Goal: Task Accomplishment & Management: Use online tool/utility

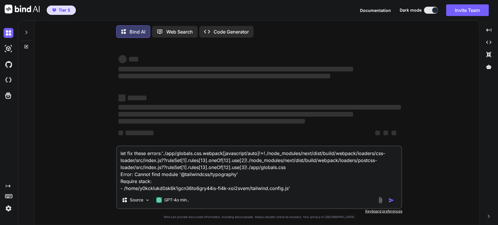
click at [10, 208] on img at bounding box center [8, 208] width 10 height 10
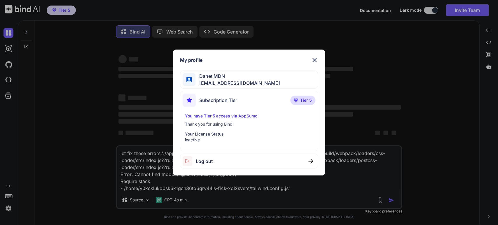
click at [206, 163] on span "Log out" at bounding box center [204, 161] width 17 height 7
drag, startPoint x: 315, startPoint y: 57, endPoint x: 318, endPoint y: 59, distance: 3.8
click at [315, 57] on img at bounding box center [314, 60] width 7 height 7
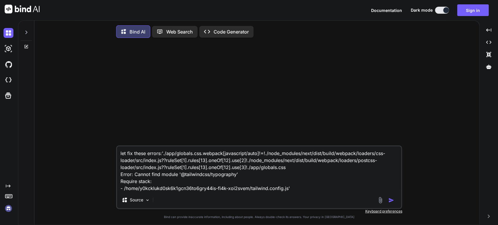
type textarea "x"
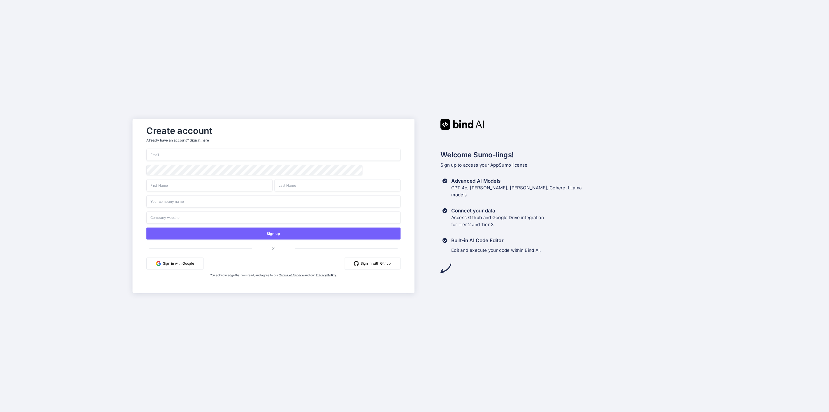
type input "[EMAIL_ADDRESS][DOMAIN_NAME]"
click at [203, 139] on div "Sign in here" at bounding box center [199, 140] width 19 height 5
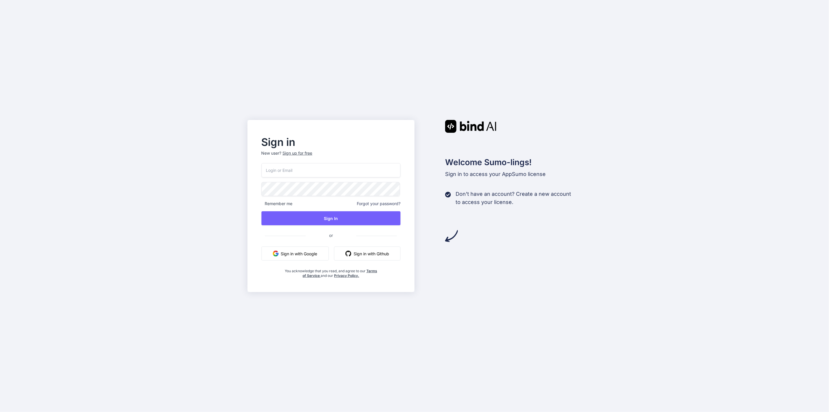
type input "[EMAIL_ADDRESS][DOMAIN_NAME]"
click at [346, 219] on button "Sign In" at bounding box center [330, 218] width 139 height 14
click at [331, 222] on button "Sign In" at bounding box center [330, 218] width 139 height 14
click at [327, 221] on button "Sign In" at bounding box center [330, 218] width 139 height 14
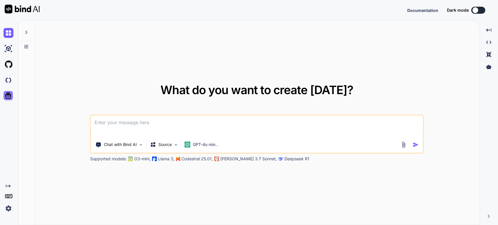
click at [8, 97] on icon at bounding box center [8, 96] width 8 height 8
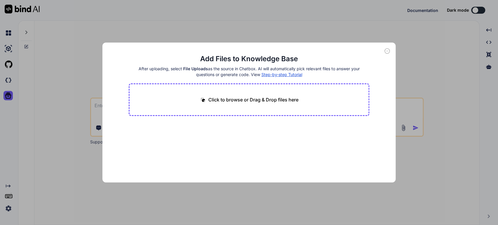
click at [386, 53] on icon at bounding box center [386, 50] width 5 height 5
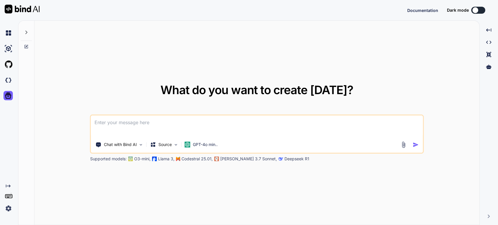
click at [4, 206] on img at bounding box center [8, 208] width 10 height 10
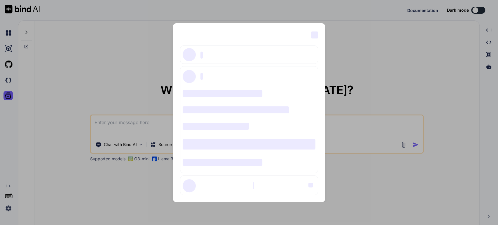
click at [389, 31] on div "‌ ‌ ‌ ‌ ‌ ‌ ‌ ‌ ‌ ‌ ‌ ‌ ‌ ‌ ‌" at bounding box center [249, 112] width 498 height 225
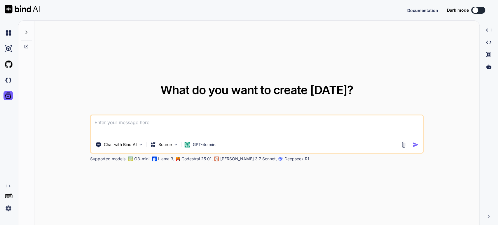
click at [9, 209] on img at bounding box center [8, 208] width 10 height 10
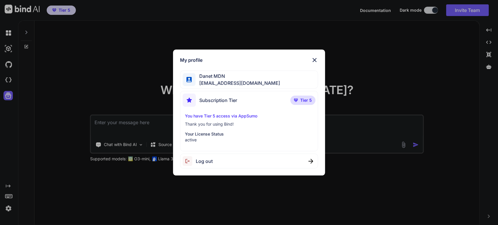
type textarea "x"
click at [313, 59] on img at bounding box center [314, 60] width 7 height 7
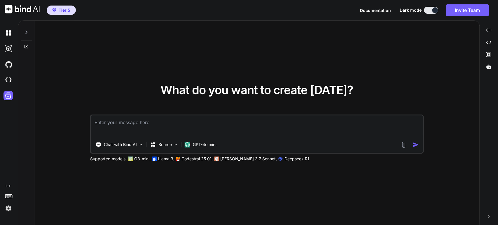
click at [9, 208] on img at bounding box center [8, 208] width 10 height 10
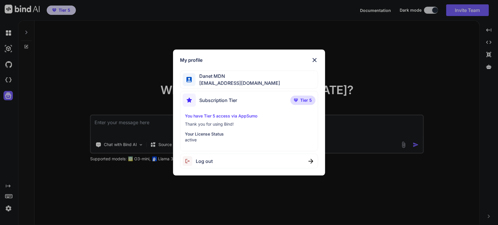
click at [9, 81] on div "My profile Danet MDN m.daneth@gmail.com Subscription Tier Tier 5 You have Tier …" at bounding box center [249, 112] width 498 height 225
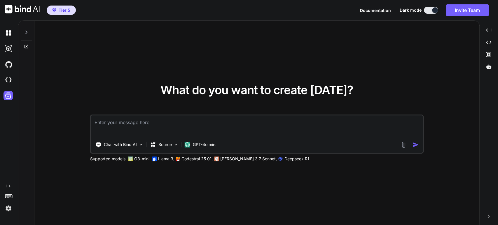
click at [9, 81] on img at bounding box center [8, 80] width 10 height 10
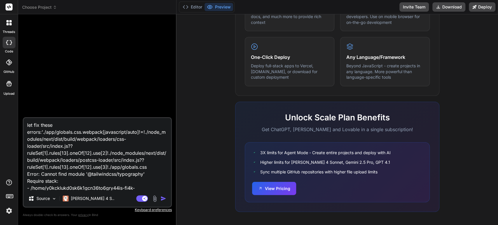
scroll to position [336, 0]
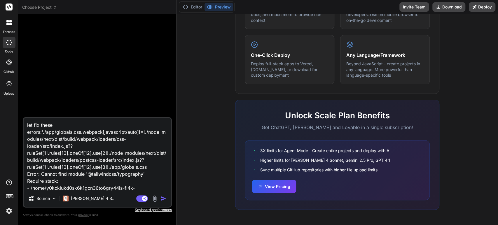
click at [162, 198] on img "button" at bounding box center [163, 199] width 6 height 6
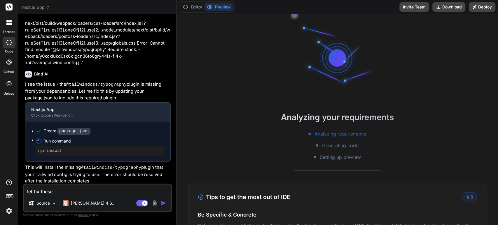
scroll to position [0, 0]
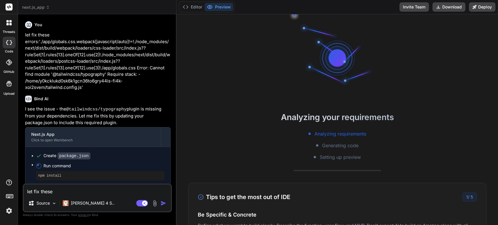
click at [42, 7] on span "next.js_app" at bounding box center [36, 7] width 28 height 6
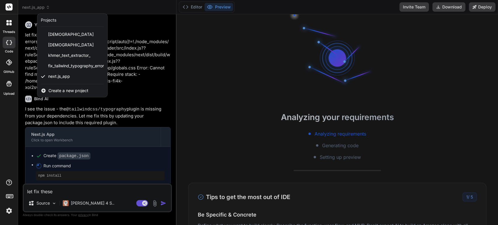
click at [99, 172] on div at bounding box center [249, 112] width 498 height 225
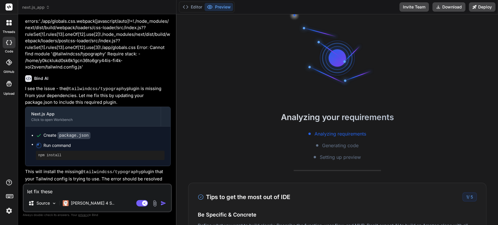
scroll to position [25, 0]
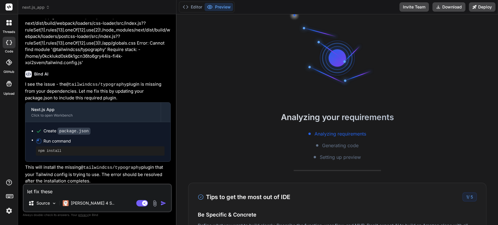
click at [126, 171] on p "This will install the missing @tailwindcss/typography plugin that your Tailwind…" at bounding box center [97, 174] width 145 height 20
drag, startPoint x: 464, startPoint y: 198, endPoint x: 448, endPoint y: 195, distance: 16.5
click at [463, 198] on div "1 / 5" at bounding box center [469, 196] width 14 height 9
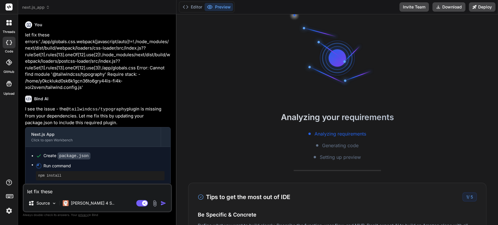
click at [57, 179] on div "npm install" at bounding box center [100, 175] width 129 height 9
click at [57, 173] on pre "npm install" at bounding box center [100, 175] width 124 height 5
click at [60, 172] on div "npm install" at bounding box center [100, 175] width 129 height 9
click at [40, 8] on span "next.js_app" at bounding box center [36, 7] width 28 height 6
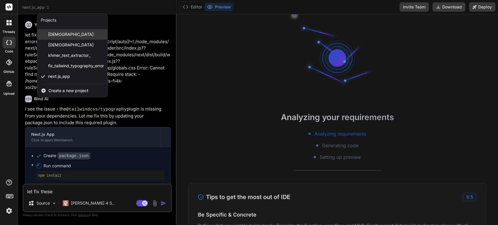
click at [78, 33] on div "[DEMOGRAPHIC_DATA]" at bounding box center [72, 34] width 70 height 10
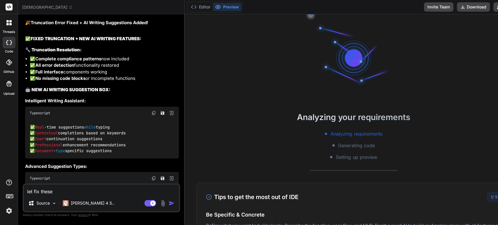
scroll to position [6840, 0]
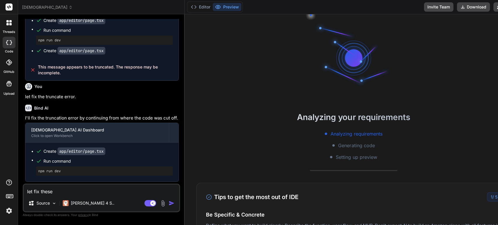
click at [51, 6] on span "[DEMOGRAPHIC_DATA]" at bounding box center [47, 7] width 50 height 6
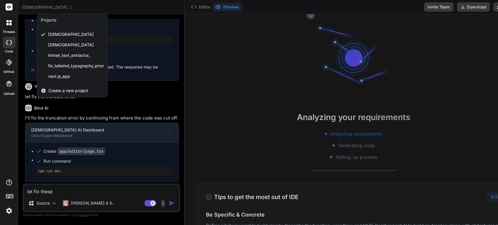
click at [149, 10] on div at bounding box center [249, 112] width 498 height 225
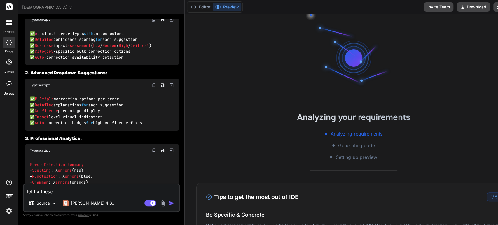
scroll to position [6096, 0]
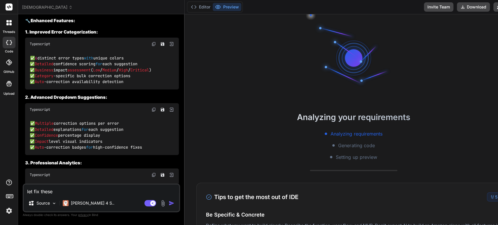
click at [68, 6] on icon at bounding box center [70, 7] width 4 height 4
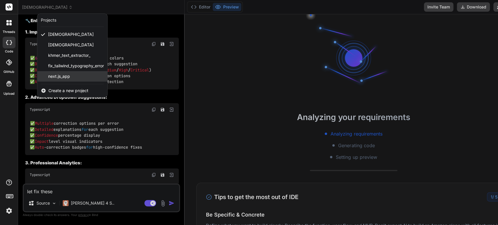
click at [73, 75] on div "next.js_app" at bounding box center [72, 76] width 70 height 10
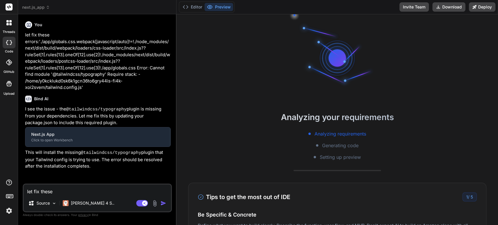
scroll to position [141, 0]
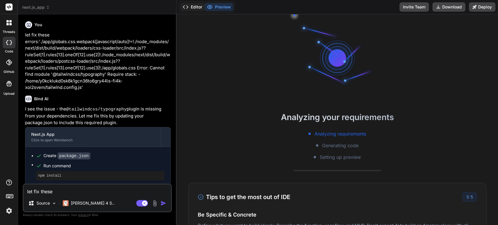
click at [184, 5] on icon at bounding box center [185, 7] width 6 height 6
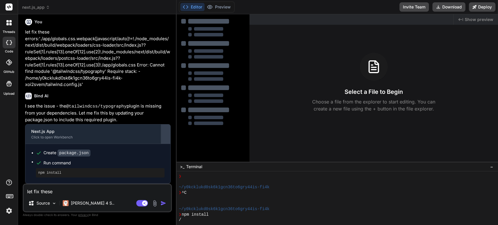
scroll to position [0, 0]
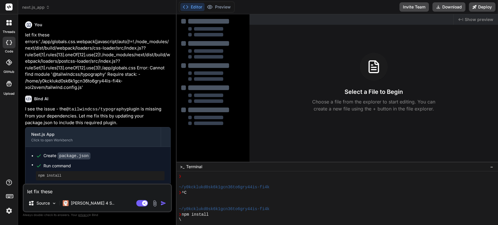
click at [182, 6] on icon at bounding box center [185, 7] width 6 height 6
click at [186, 6] on icon at bounding box center [185, 7] width 6 height 6
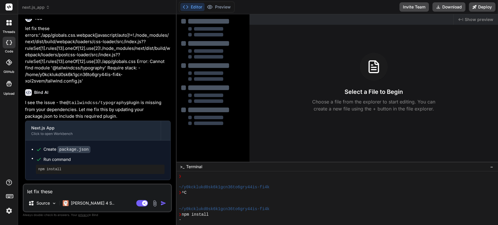
scroll to position [25, 0]
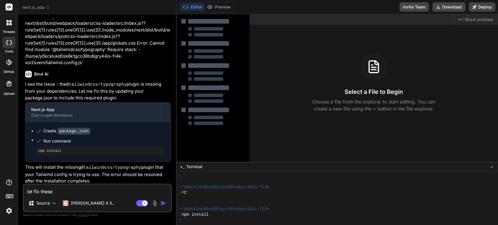
click at [43, 6] on span "next.js_app" at bounding box center [36, 7] width 28 height 6
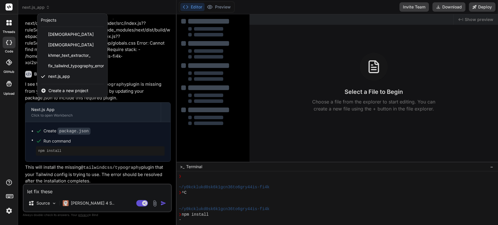
click at [49, 18] on div "Projects" at bounding box center [48, 20] width 15 height 6
drag, startPoint x: 212, startPoint y: 5, endPoint x: 220, endPoint y: 6, distance: 7.9
click at [212, 5] on div at bounding box center [249, 112] width 498 height 225
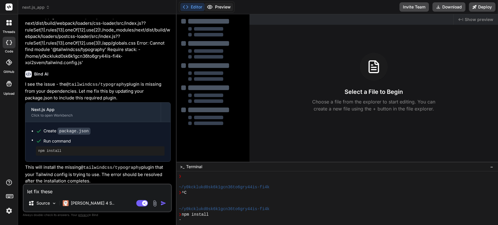
click at [220, 6] on button "Preview" at bounding box center [218, 7] width 29 height 8
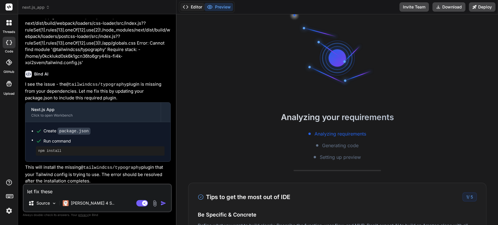
click at [183, 8] on icon at bounding box center [185, 7] width 6 height 6
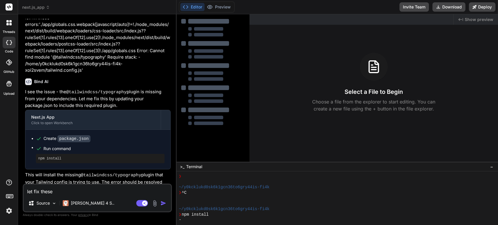
scroll to position [0, 0]
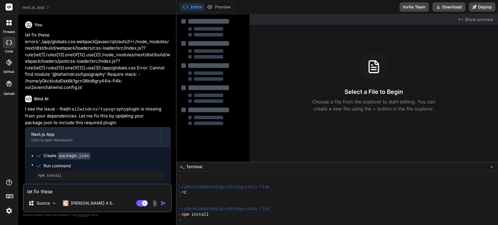
click at [8, 6] on rect at bounding box center [9, 6] width 7 height 7
click at [46, 8] on icon at bounding box center [48, 7] width 4 height 4
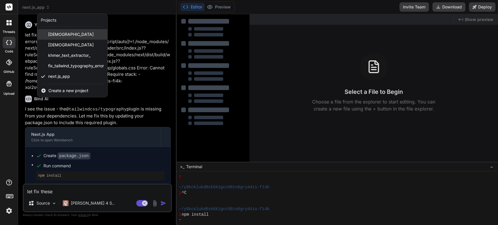
click at [71, 32] on span "[DEMOGRAPHIC_DATA]" at bounding box center [70, 34] width 45 height 6
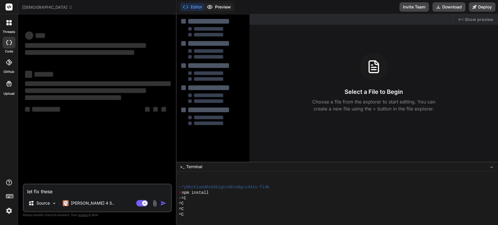
type textarea "x"
click at [209, 6] on circle at bounding box center [209, 6] width 1 height 1
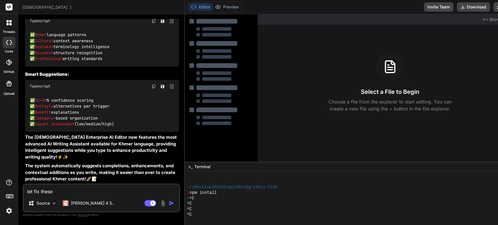
scroll to position [8298, 0]
drag, startPoint x: 64, startPoint y: 194, endPoint x: 63, endPoint y: 180, distance: 13.4
click at [64, 193] on textarea "let fix these errors:'./app/globals.css.webpack[javascript/auto]!=!./node_modul…" at bounding box center [101, 189] width 155 height 10
click at [10, 209] on img at bounding box center [9, 211] width 10 height 10
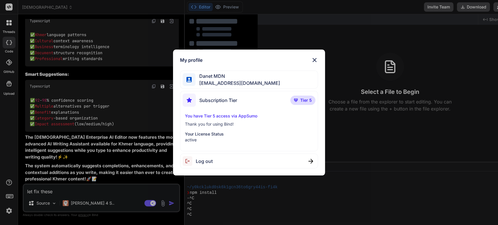
click at [314, 60] on img at bounding box center [314, 60] width 7 height 7
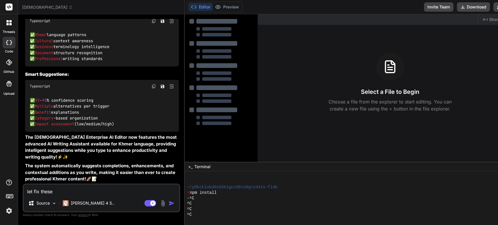
scroll to position [8103, 0]
click at [91, 190] on textarea "let fix these errors:'./app/globals.css.webpack[javascript/auto]!=!./node_modul…" at bounding box center [101, 189] width 155 height 10
type textarea "a"
type textarea "x"
type textarea "al"
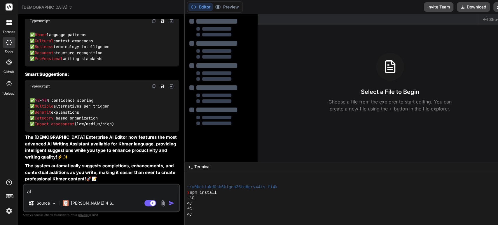
type textarea "x"
type textarea "all"
type textarea "x"
type textarea "all"
type textarea "x"
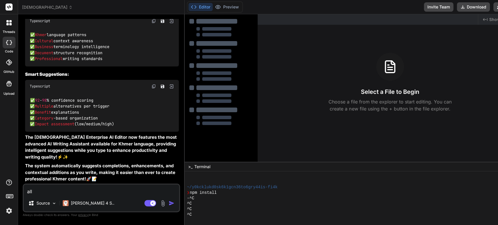
type textarea "all f"
type textarea "x"
type textarea "all fr"
type textarea "x"
type textarea "all fre"
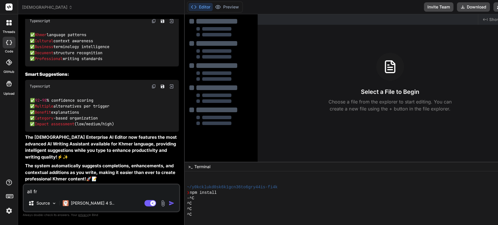
type textarea "x"
type textarea "all fr"
type textarea "x"
type textarea "all f"
type textarea "x"
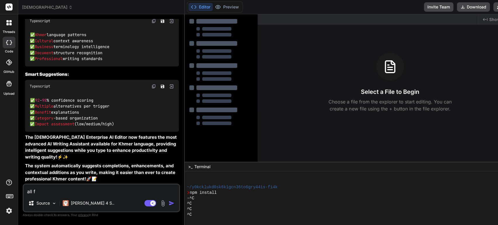
type textarea "all fa"
type textarea "x"
type textarea "all fae"
type textarea "x"
type textarea "all fa"
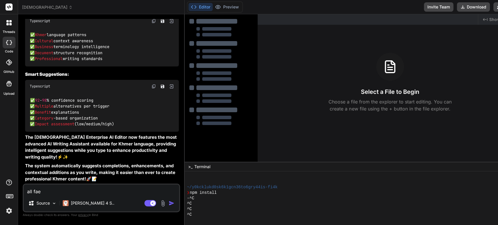
type textarea "x"
type textarea "all f"
type textarea "x"
type textarea "all fe"
type textarea "x"
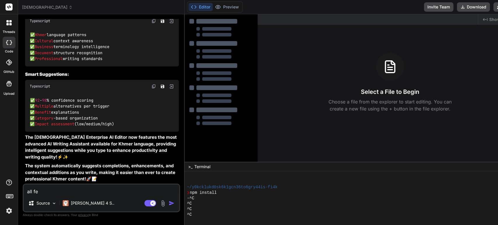
type textarea "all fea"
type textarea "x"
type textarea "all feat"
type textarea "x"
type textarea "all featu"
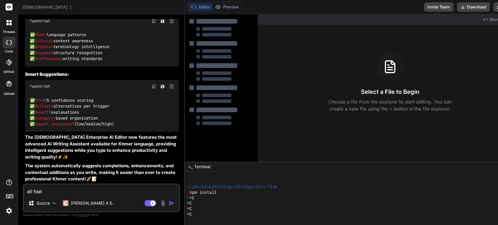
type textarea "x"
type textarea "all featur"
type textarea "x"
type textarea "all feature"
type textarea "x"
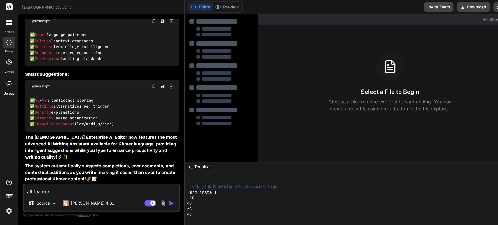
type textarea "all feature"
type textarea "x"
type textarea "all feature"
type textarea "x"
type textarea "all features"
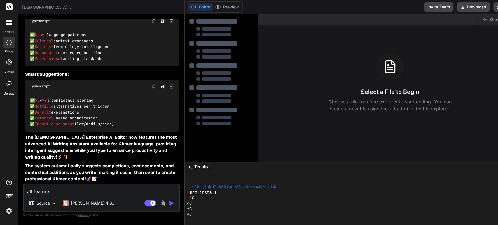
type textarea "x"
type textarea "all features"
type textarea "x"
type textarea "all features a"
type textarea "x"
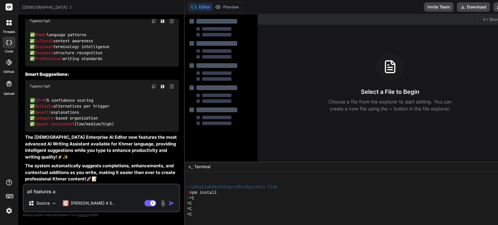
type textarea "all features ar"
type textarea "x"
type textarea "all features are"
type textarea "x"
type textarea "all features are"
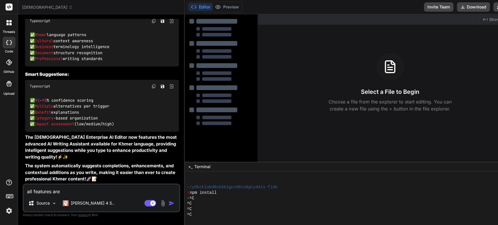
type textarea "x"
type textarea "all features are n"
type textarea "x"
type textarea "all features are no"
type textarea "x"
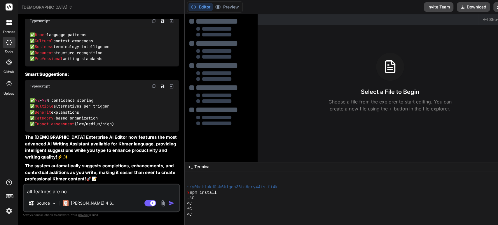
type textarea "all features are not"
type textarea "x"
type textarea "all features are not"
type textarea "x"
type textarea "all features are not c"
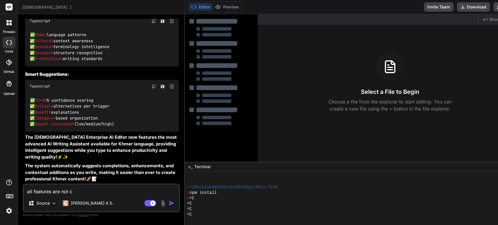
type textarea "x"
type textarea "all features are not"
type textarea "x"
type textarea "all features are not f"
type textarea "x"
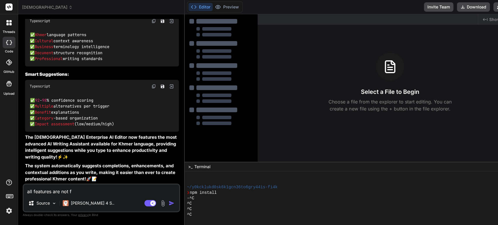
type textarea "all features are not fu"
type textarea "x"
type textarea "all features are not fun"
type textarea "x"
type textarea "all features are not func"
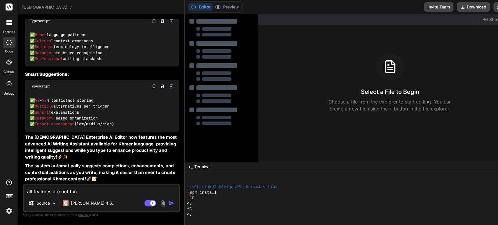
type textarea "x"
type textarea "all features are not funct"
type textarea "x"
type textarea "all features are not functi"
type textarea "x"
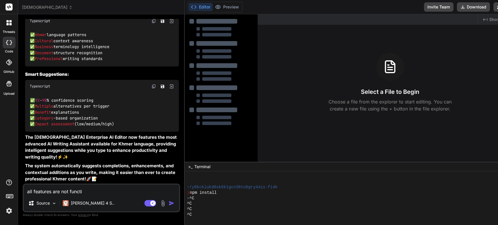
type textarea "all features are not functio"
type textarea "x"
type textarea "all features are not function"
type textarea "x"
type textarea "all features are not functioni"
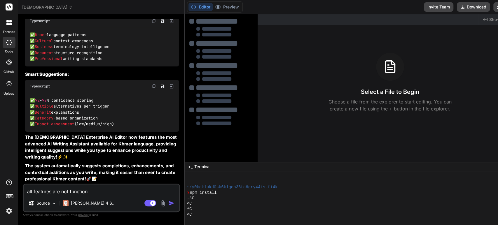
type textarea "x"
type textarea "all features are not function"
type textarea "x"
type textarea "all features are not functioni"
type textarea "x"
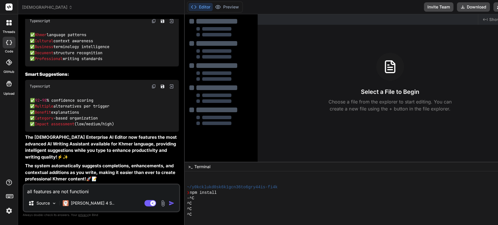
type textarea "all features are not functionin"
type textarea "x"
type textarea "all features are not functioning"
type textarea "x"
type textarea "all features are not functioning"
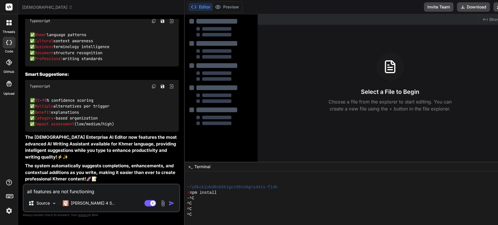
type textarea "x"
type textarea "all features are not functioning w"
type textarea "x"
type textarea "all features are not functioning we"
type textarea "x"
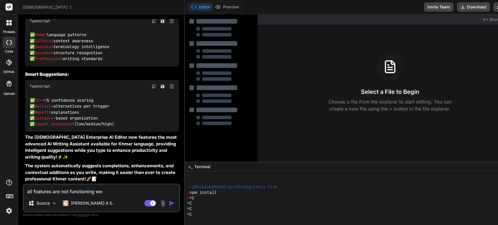
type textarea "all features are not functioning wel"
type textarea "x"
type textarea "all features are not functioning well"
type textarea "x"
type textarea "all features are not functioning well."
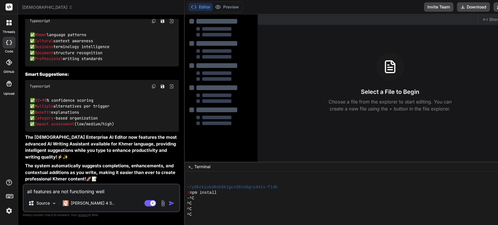
type textarea "x"
type textarea "all features are not functioning well."
type textarea "x"
type textarea "all features are not functioning well. l"
type textarea "x"
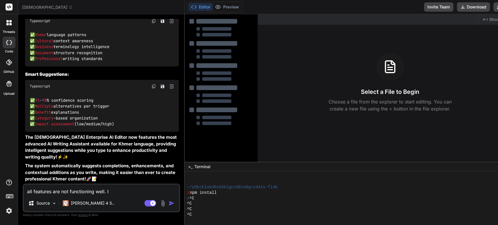
type textarea "all features are not functioning well. le"
type textarea "x"
type textarea "all features are not functioning well. let"
type textarea "x"
type textarea "all features are not functioning well. let"
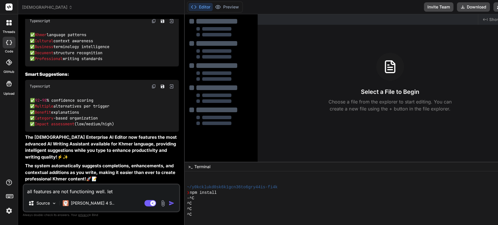
type textarea "x"
type textarea "all features are not functioning well. let e"
type textarea "x"
type textarea "all features are not functioning well. let en"
type textarea "x"
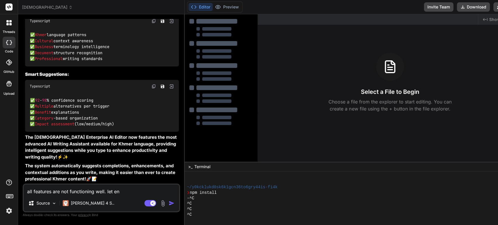
type textarea "all features are not functioning well. let ena"
type textarea "x"
type textarea "all features are not functioning well. let enab"
type textarea "x"
type textarea "all features are not functioning well. let enabl"
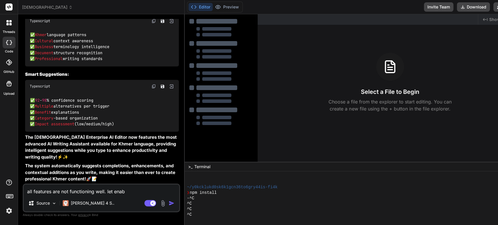
type textarea "x"
type textarea "all features are not functioning well. let enable"
type textarea "x"
type textarea "all features are not functioning well. let enable"
type textarea "x"
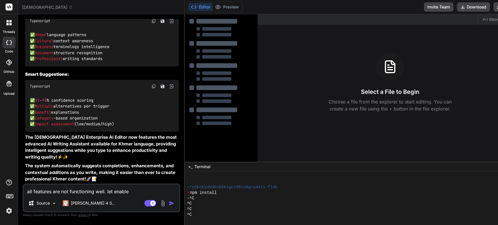
type textarea "all features are not functioning well. let enable t"
type textarea "x"
type textarea "all features are not functioning well. let enable to"
type textarea "x"
type textarea "all features are not functioning well. let enable to"
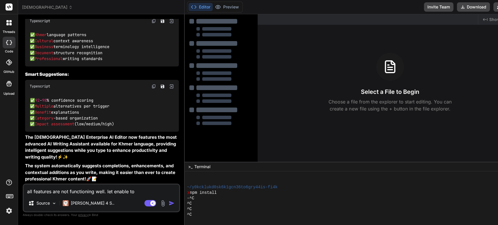
type textarea "x"
type textarea "all features are not functioning well. let enable to b"
type textarea "x"
type textarea "all features are not functioning well. let enable to be"
type textarea "x"
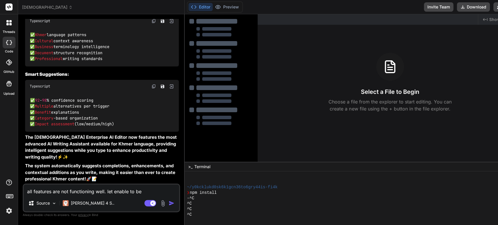
type textarea "all features are not functioning well. let enable to be"
type textarea "x"
type textarea "all features are not functioning well. let enable to be"
type textarea "x"
type textarea "all features are not functioning well. let enable to b"
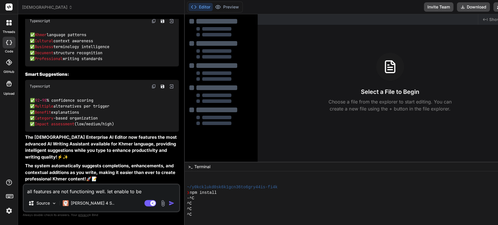
type textarea "x"
type textarea "all features are not functioning well. let enable to"
type textarea "x"
type textarea "all features are not functioning well. let enable to"
type textarea "x"
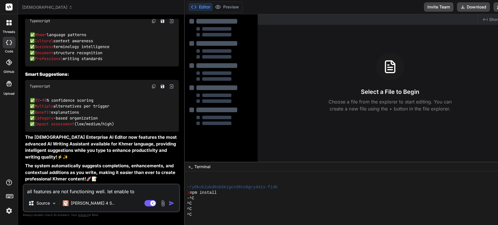
type textarea "all features are not functioning well. let enable t"
type textarea "x"
type textarea "all features are not functioning well. let enable"
type textarea "x"
type textarea "all features are not functioning well. let enable a"
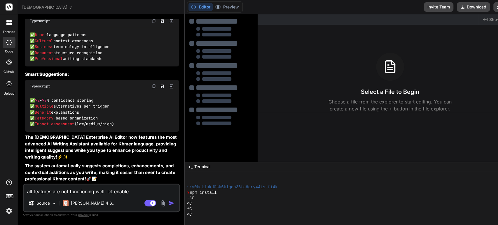
type textarea "x"
type textarea "all features are not functioning well. let enable al"
type textarea "x"
type textarea "all features are not functioning well. let enable all"
type textarea "x"
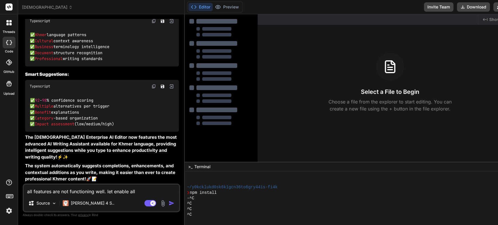
type textarea "all features are not functioning well. let enable allr"
type textarea "x"
type textarea "all features are not functioning well. let enable allr"
type textarea "x"
type textarea "all features are not functioning well. let enable allr"
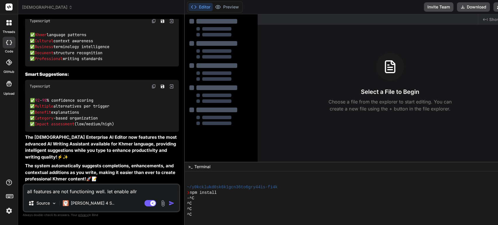
type textarea "x"
type textarea "all features are not functioning well. let enable all"
type textarea "x"
type textarea "all features are not functioning well. let enable all"
type textarea "x"
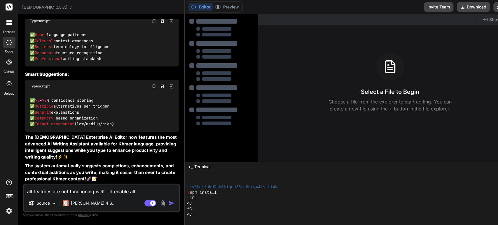
type textarea "all features are not functioning well. let enable all r"
type textarea "x"
type textarea "all features are not functioning well. let enable all re"
type textarea "x"
type textarea "all features are not functioning well. let enable all rea"
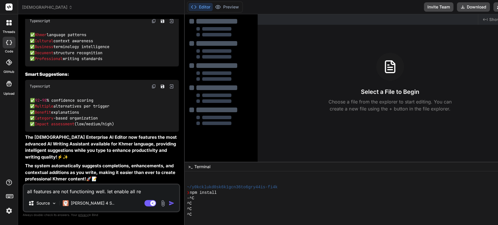
type textarea "x"
type textarea "all features are not functioning well. let enable all re"
type textarea "x"
type textarea "all features are not functioning well. let enable all r"
type textarea "x"
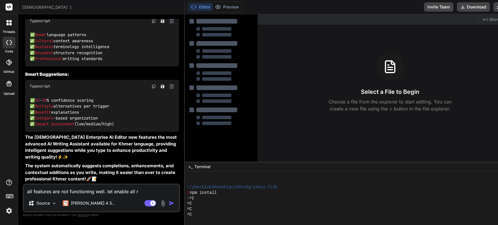
type textarea "all features are not functioning well. let enable all"
type textarea "x"
type textarea "all features are not functioning well. let enable all f"
type textarea "x"
type textarea "all features are not functioning well. let enable all fe"
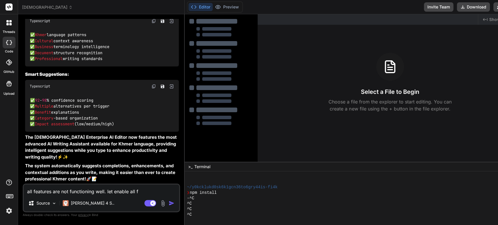
type textarea "x"
type textarea "all features are not functioning well. let enable all fea"
type textarea "x"
type textarea "all features are not functioning well. let enable all feat"
type textarea "x"
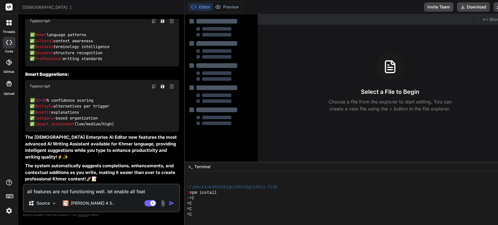
type textarea "all features are not functioning well. let enable all featu"
type textarea "x"
type textarea "all features are not functioning well. let enable all featur"
type textarea "x"
type textarea "all features are not functioning well. let enable all feature"
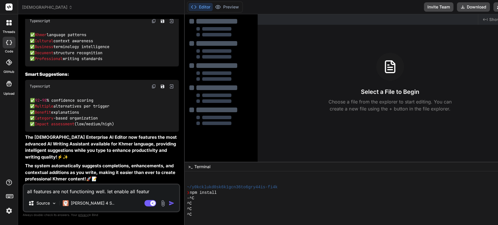
type textarea "x"
type textarea "all features are not functioning well. let enable all feature"
type textarea "x"
type textarea "all features are not functioning well. let enable all feature"
type textarea "x"
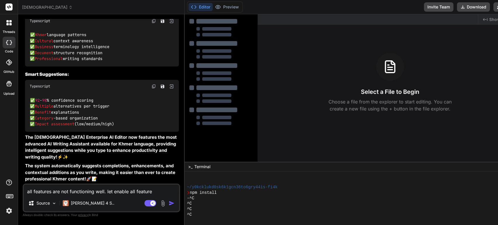
type textarea "all features are not functioning well. let enable all features"
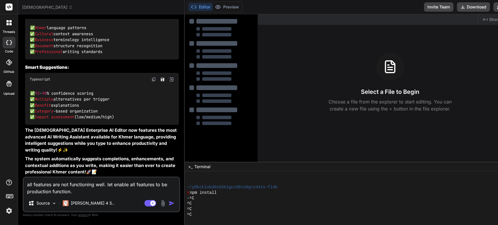
click at [168, 203] on img "button" at bounding box center [171, 203] width 6 height 6
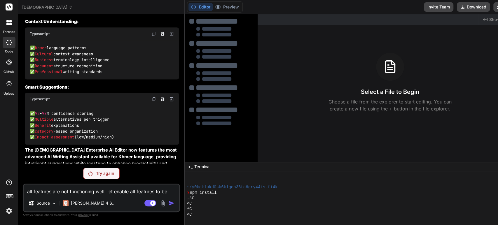
scroll to position [8266, 0]
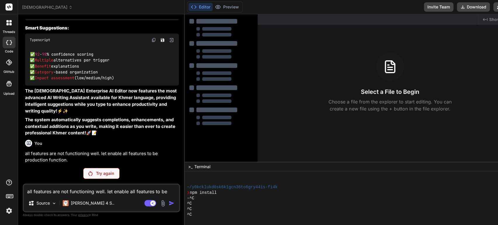
click at [108, 173] on p "Try again" at bounding box center [105, 174] width 18 height 6
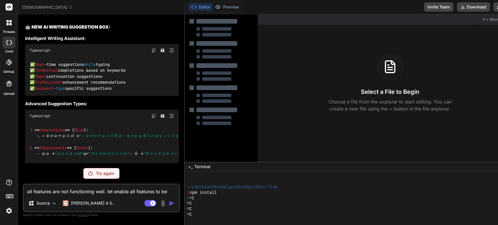
scroll to position [7035, 0]
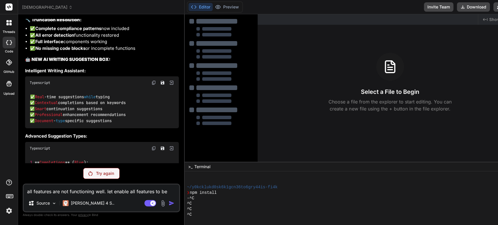
click at [101, 194] on textarea "all features are not functioning well. let enable all features to be production…" at bounding box center [101, 189] width 155 height 10
click at [27, 193] on textarea "let fix the errors now." at bounding box center [101, 189] width 155 height 10
click at [161, 191] on textarea "let do cross check the whole system and let fix the errors now." at bounding box center [101, 189] width 155 height 10
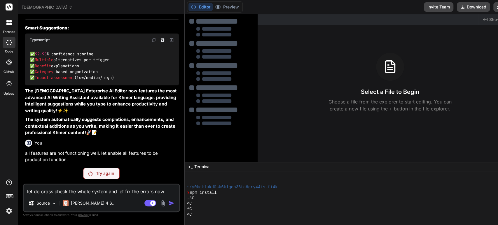
scroll to position [8344, 0]
click at [163, 190] on textarea "let do cross check the whole system and let fix the errors now." at bounding box center [101, 189] width 155 height 10
click at [160, 202] on div "Agent Mode. When this toggle is activated, AI automatically makes decisions, re…" at bounding box center [160, 203] width 34 height 7
click at [98, 178] on div "Try again" at bounding box center [101, 173] width 36 height 11
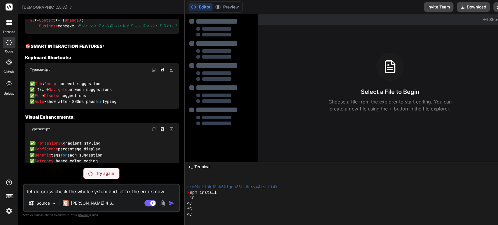
scroll to position [7100, 0]
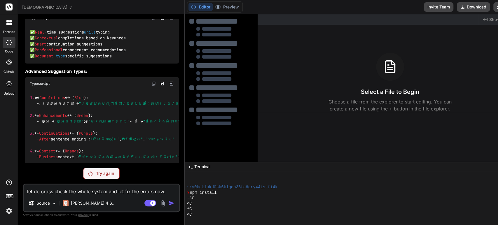
drag, startPoint x: 54, startPoint y: 36, endPoint x: 70, endPoint y: 36, distance: 16.0
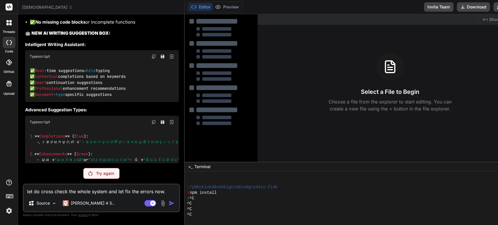
scroll to position [7035, 0]
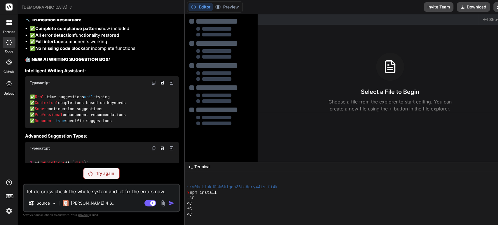
drag, startPoint x: 24, startPoint y: 81, endPoint x: 84, endPoint y: 87, distance: 60.4
click at [80, 80] on div "You i just reattached. Let check. AI Suggestion Page and Side Bar_1 png 70.12 K…" at bounding box center [102, 91] width 156 height 144
copy p "let fix the truncate error."
click at [94, 191] on textarea "let do cross check the whole system and let fix the errors now." at bounding box center [101, 189] width 155 height 10
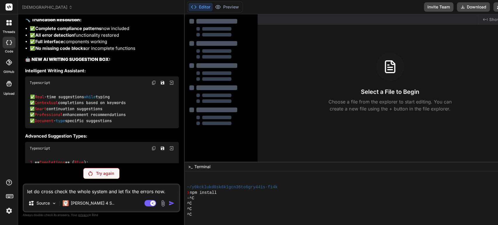
click at [94, 191] on textarea "let do cross check the whole system and let fix the errors now." at bounding box center [101, 189] width 155 height 10
paste textarea "fix the truncate error"
click at [104, 193] on textarea "let fix the truncate error." at bounding box center [101, 189] width 155 height 10
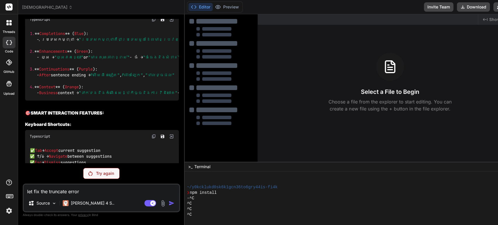
scroll to position [7197, 0]
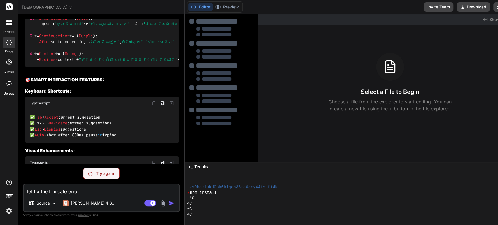
click at [54, 192] on textarea "let fix the truncate error" at bounding box center [101, 189] width 155 height 10
click at [81, 192] on textarea "let fix the truncate error" at bounding box center [101, 189] width 155 height 10
click at [105, 173] on p "Try again" at bounding box center [105, 174] width 18 height 6
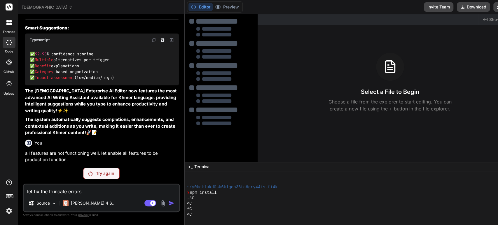
scroll to position [8344, 0]
click at [10, 211] on img at bounding box center [9, 211] width 10 height 10
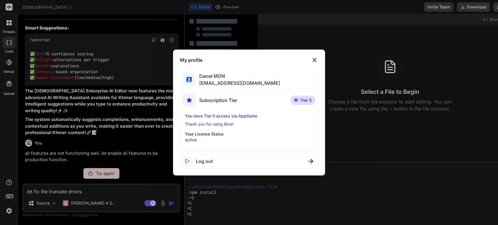
click at [315, 57] on img at bounding box center [314, 60] width 7 height 7
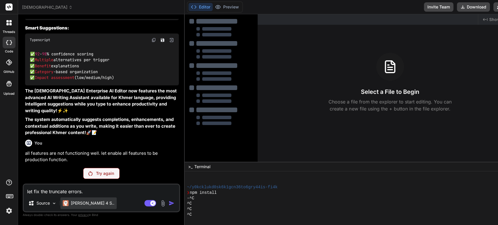
click at [89, 201] on p "[PERSON_NAME] 4 S.." at bounding box center [92, 203] width 43 height 6
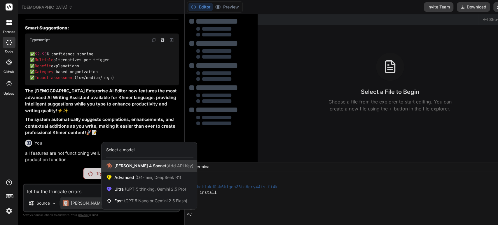
click at [133, 165] on span "Claude 4 Sonnet (Add API Key)" at bounding box center [153, 166] width 79 height 6
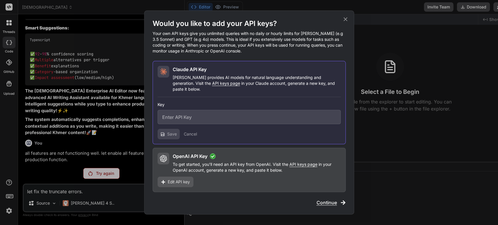
click at [203, 117] on input "text" at bounding box center [248, 117] width 183 height 14
click at [344, 22] on icon at bounding box center [345, 19] width 6 height 6
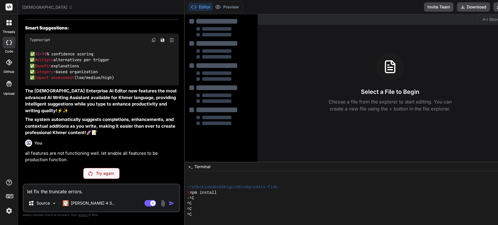
click at [52, 7] on span "[DEMOGRAPHIC_DATA]" at bounding box center [47, 7] width 50 height 6
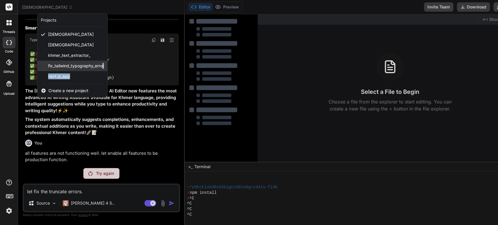
drag, startPoint x: 69, startPoint y: 79, endPoint x: 102, endPoint y: 69, distance: 34.7
click at [102, 69] on div "khmerscribe_ai khmerscribe_ai_demo khmer_text_extractor_ fix_tailwind_typograph…" at bounding box center [72, 55] width 70 height 52
click at [90, 65] on span "fix_tailwind_typography_error" at bounding box center [76, 66] width 56 height 6
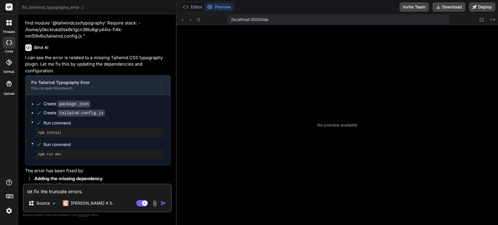
scroll to position [0, 0]
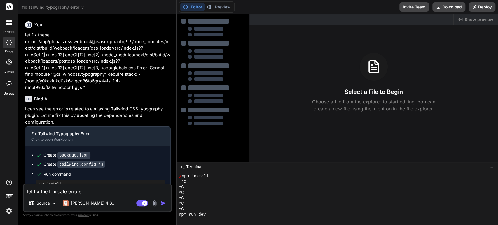
click at [187, 6] on icon at bounding box center [185, 7] width 6 height 6
click at [182, 8] on button "Editor" at bounding box center [192, 7] width 24 height 8
click at [166, 6] on div "fix_tailwind_typography_error" at bounding box center [97, 7] width 150 height 6
click at [45, 7] on span "fix_tailwind_typography_error" at bounding box center [53, 7] width 62 height 6
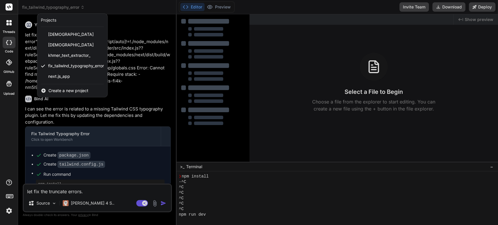
click at [10, 25] on icon at bounding box center [10, 24] width 2 height 2
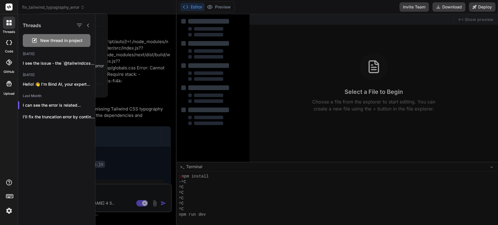
click at [10, 25] on icon at bounding box center [10, 24] width 2 height 2
click at [9, 4] on rect at bounding box center [9, 6] width 7 height 7
click at [10, 64] on icon at bounding box center [9, 62] width 6 height 6
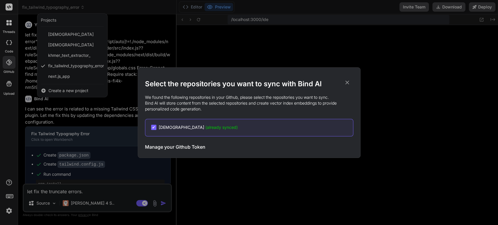
scroll to position [185, 0]
click at [11, 90] on div "Select the repositories you want to sync with Bind AI We found the following re…" at bounding box center [249, 112] width 498 height 225
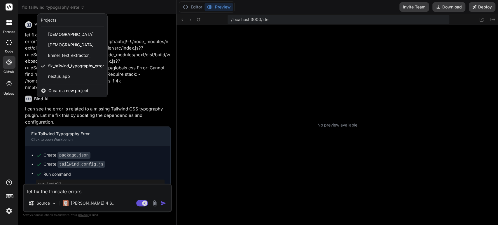
click at [8, 64] on icon at bounding box center [9, 62] width 6 height 6
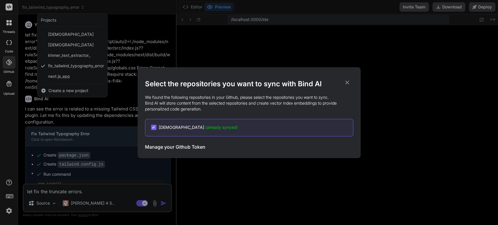
click at [154, 128] on span "✔" at bounding box center [153, 127] width 3 height 6
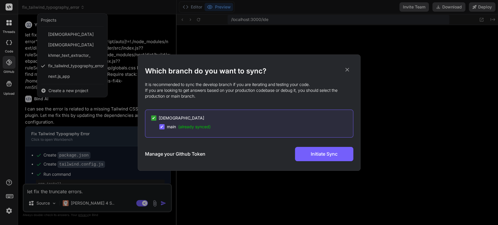
click at [154, 118] on span "✔" at bounding box center [153, 118] width 3 height 6
click at [167, 155] on h3 "Manage your Github Token" at bounding box center [175, 153] width 60 height 7
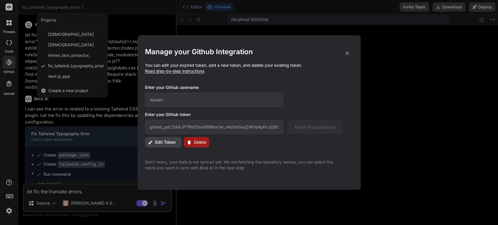
click at [203, 145] on span "Delete" at bounding box center [200, 142] width 12 height 6
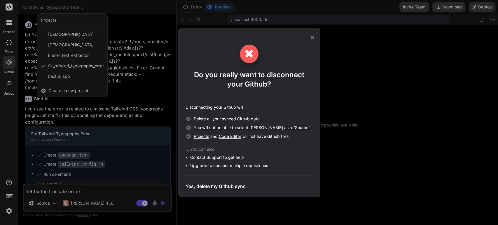
click at [232, 189] on h3 "Yes, delete my Github sync" at bounding box center [215, 186] width 60 height 7
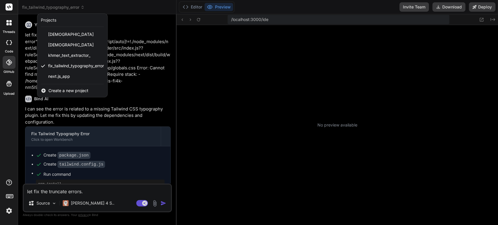
click at [77, 89] on span "Create a new project" at bounding box center [68, 91] width 40 height 6
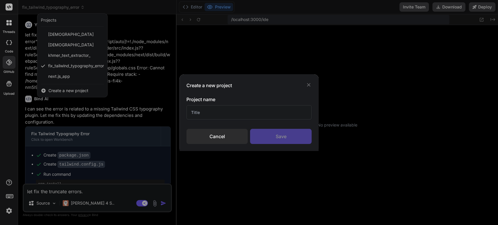
click at [210, 138] on div "Cancel" at bounding box center [216, 136] width 61 height 15
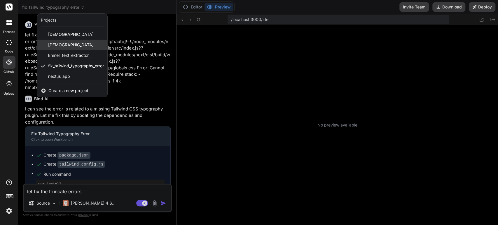
click at [87, 48] on span "[DEMOGRAPHIC_DATA]" at bounding box center [70, 45] width 45 height 6
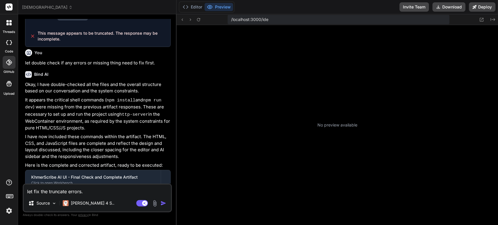
scroll to position [1054, 0]
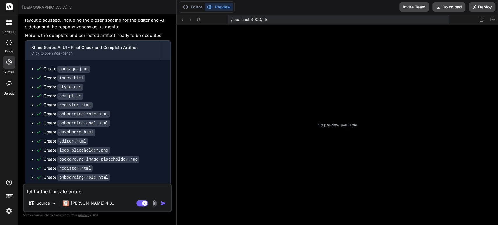
click at [60, 5] on span "[DEMOGRAPHIC_DATA]" at bounding box center [47, 7] width 50 height 6
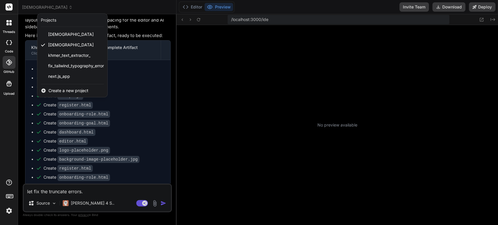
click at [7, 212] on img at bounding box center [9, 211] width 10 height 10
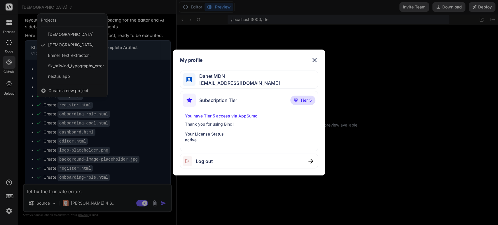
click at [313, 59] on img at bounding box center [314, 60] width 7 height 7
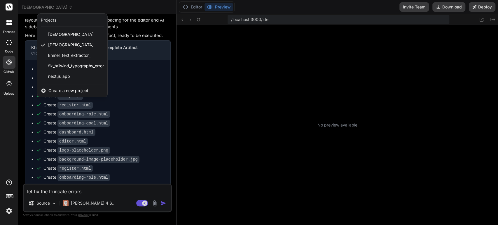
click at [7, 211] on img at bounding box center [9, 211] width 10 height 10
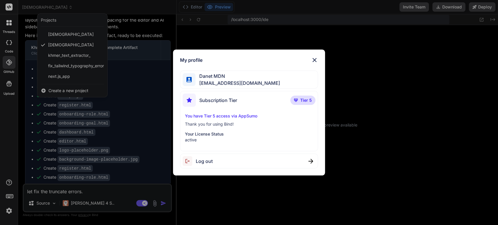
click at [230, 163] on div "Log out" at bounding box center [249, 161] width 138 height 15
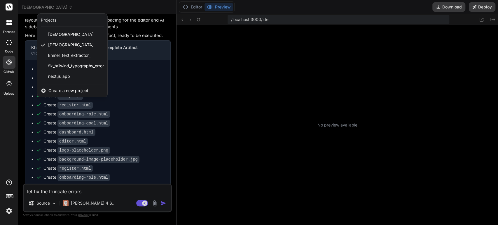
scroll to position [0, 0]
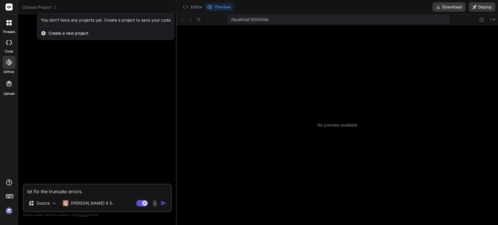
click at [8, 41] on icon at bounding box center [9, 42] width 6 height 5
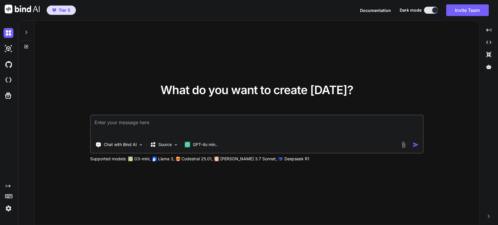
type textarea "x"
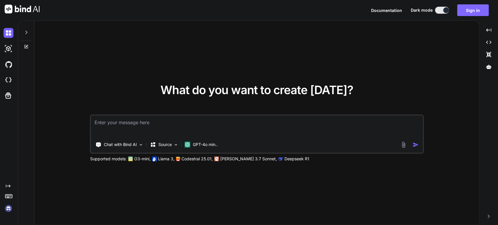
click at [472, 10] on button "Sign in" at bounding box center [472, 10] width 31 height 12
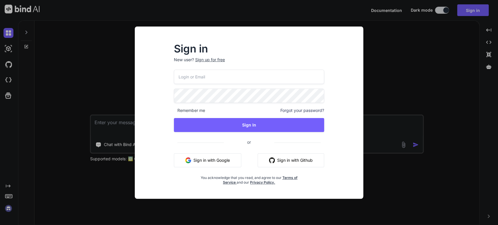
type input "[EMAIL_ADDRESS][DOMAIN_NAME]"
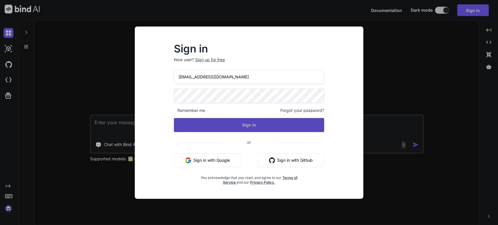
click at [240, 126] on button "Sign In" at bounding box center [249, 125] width 150 height 14
click at [254, 125] on button "Sign In" at bounding box center [249, 125] width 150 height 14
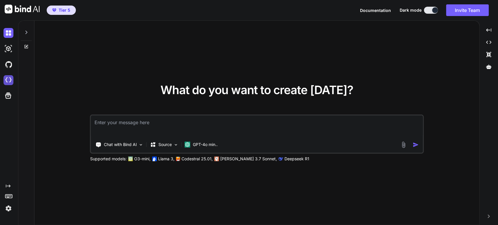
click at [9, 80] on img at bounding box center [8, 80] width 10 height 10
type textarea "x"
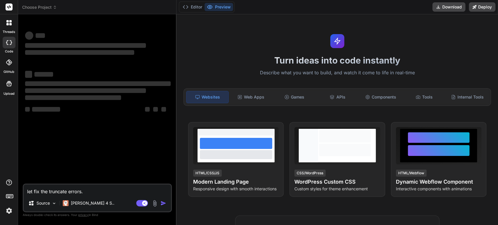
click at [52, 7] on span "Choose Project" at bounding box center [39, 7] width 35 height 6
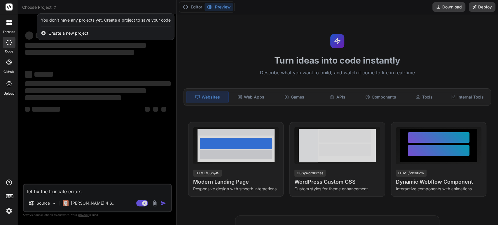
click at [92, 8] on div at bounding box center [249, 112] width 498 height 225
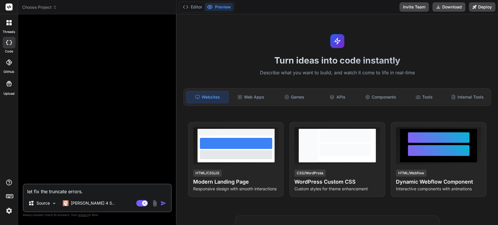
click at [45, 6] on span "Choose Project" at bounding box center [39, 7] width 35 height 6
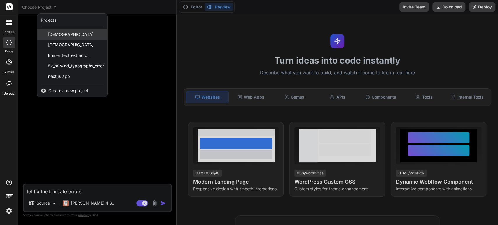
click at [65, 33] on span "[DEMOGRAPHIC_DATA]" at bounding box center [70, 34] width 45 height 6
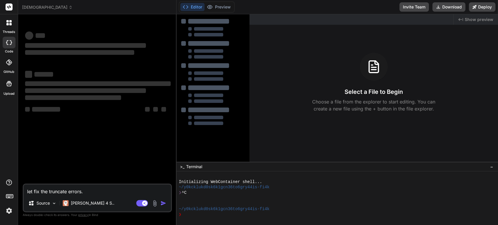
click at [161, 203] on img "button" at bounding box center [163, 203] width 6 height 6
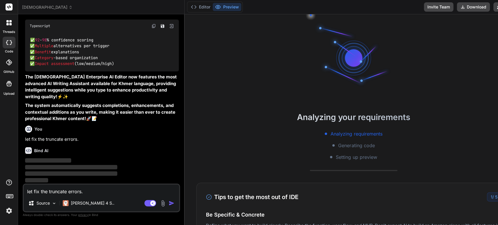
scroll to position [22, 0]
type textarea "x"
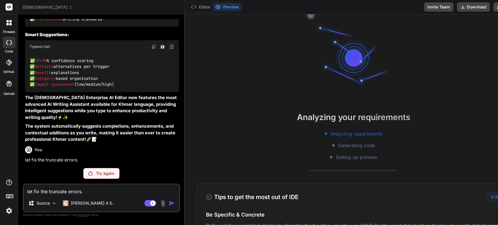
click at [103, 191] on textarea "let fix the truncate errors." at bounding box center [101, 189] width 155 height 10
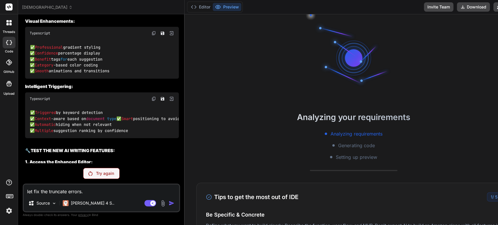
scroll to position [152, 0]
click at [118, 191] on textarea "let fix the truncate errors." at bounding box center [101, 189] width 155 height 10
type textarea "l"
type textarea "x"
type textarea "le"
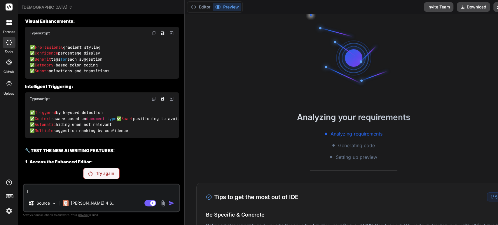
type textarea "x"
type textarea "let"
type textarea "x"
type textarea "let"
type textarea "x"
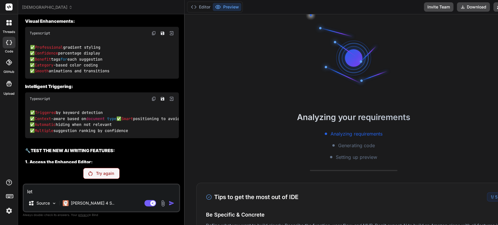
type textarea "let f"
type textarea "x"
type textarea "let fi"
type textarea "x"
type textarea "let fix"
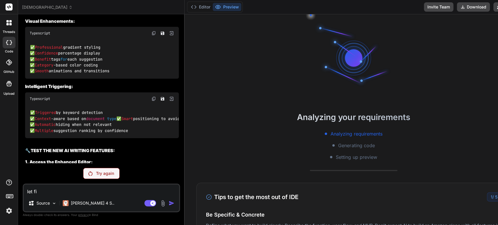
type textarea "x"
type textarea "let fix"
type textarea "x"
type textarea "let fix a"
type textarea "x"
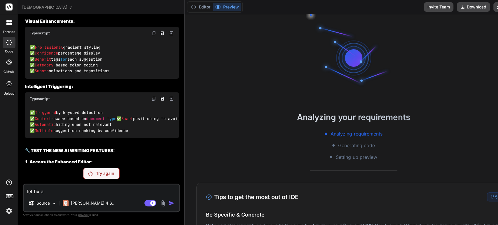
type textarea "let fix al"
type textarea "x"
type textarea "let fix all"
type textarea "x"
type textarea "let fix all"
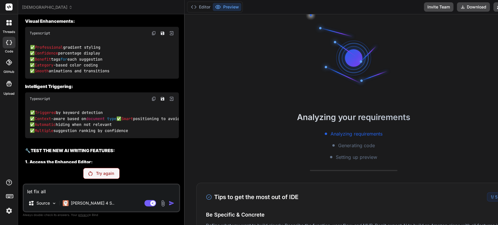
type textarea "x"
type textarea "let fix all e"
type textarea "x"
type textarea "let fix all er"
type textarea "x"
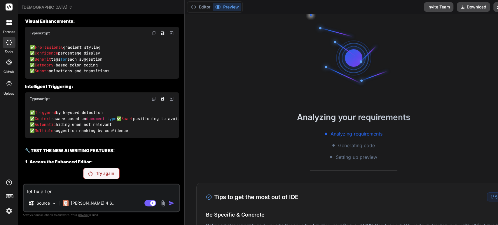
type textarea "let fix all err"
type textarea "x"
type textarea "let fix all erro"
type textarea "x"
type textarea "let fix all error"
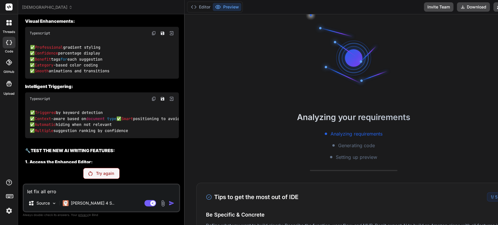
type textarea "x"
type textarea "let fix all errors"
type textarea "x"
type textarea "let fix all errors"
type textarea "x"
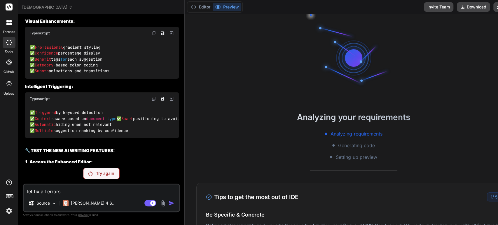
type textarea "let fix all errors n"
type textarea "x"
type textarea "let fix all errors no"
type textarea "x"
type textarea "let fix all errors now"
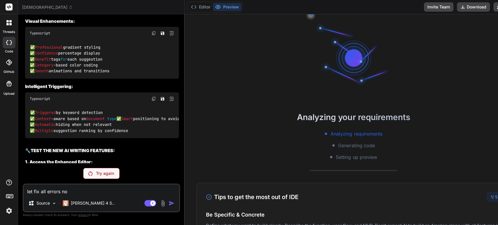
type textarea "x"
click at [120, 190] on textarea "let fix all errors now" at bounding box center [101, 189] width 155 height 10
type textarea "let fix all errors now."
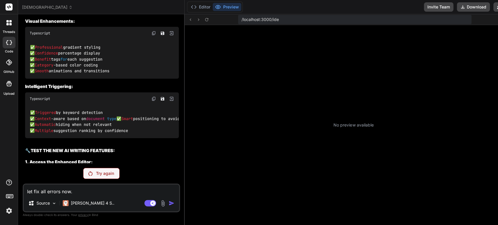
scroll to position [217, 0]
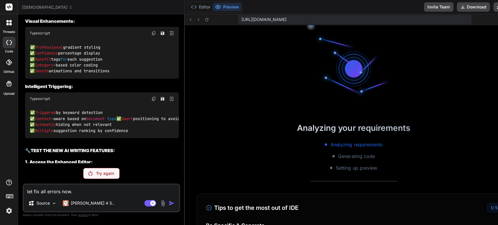
type textarea "x"
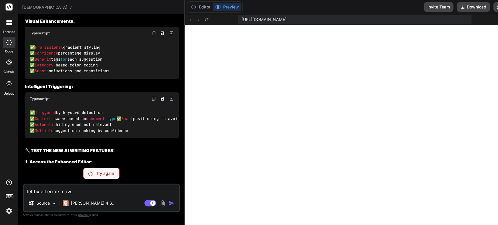
scroll to position [223, 0]
type textarea "let fix all errors now."
click at [96, 176] on p "Try again" at bounding box center [105, 174] width 18 height 6
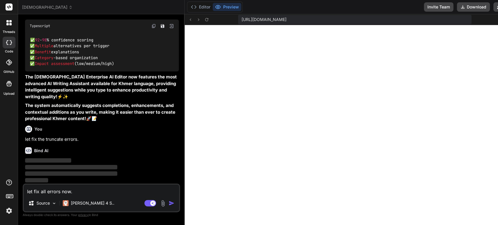
scroll to position [8338, 0]
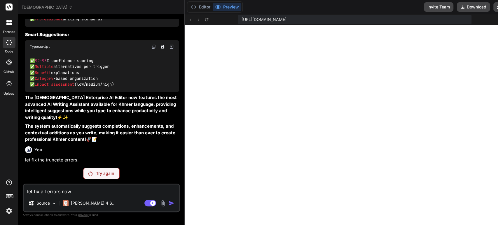
click at [91, 174] on div "Try again" at bounding box center [101, 173] width 36 height 11
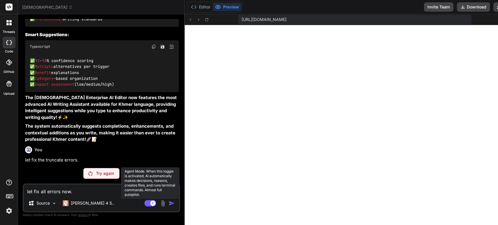
click at [150, 202] on rect at bounding box center [152, 203] width 5 height 5
click at [144, 202] on rect at bounding box center [150, 203] width 12 height 6
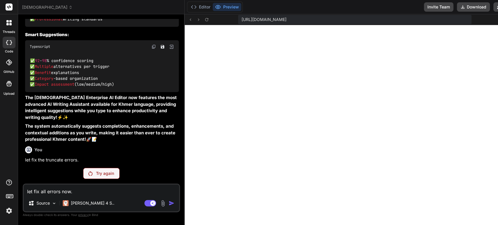
click at [89, 174] on div "Try again" at bounding box center [101, 173] width 36 height 11
click at [100, 192] on textarea "let fix all errors now." at bounding box center [101, 189] width 155 height 10
click at [87, 204] on p "[PERSON_NAME] 4 S.." at bounding box center [92, 203] width 43 height 6
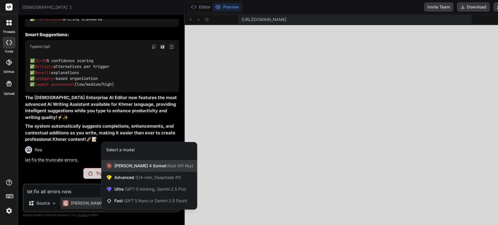
scroll to position [321, 0]
click at [56, 175] on div at bounding box center [249, 112] width 498 height 225
type textarea "x"
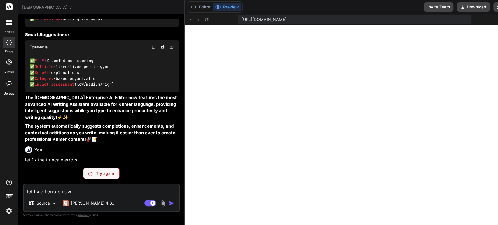
scroll to position [354, 0]
click at [8, 210] on img at bounding box center [9, 211] width 10 height 10
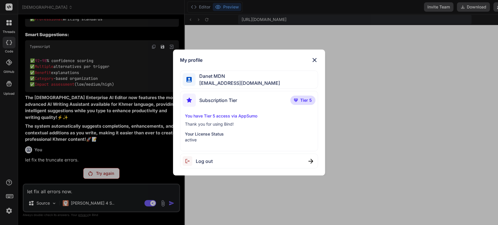
scroll to position [446, 0]
